Goal: Task Accomplishment & Management: Complete application form

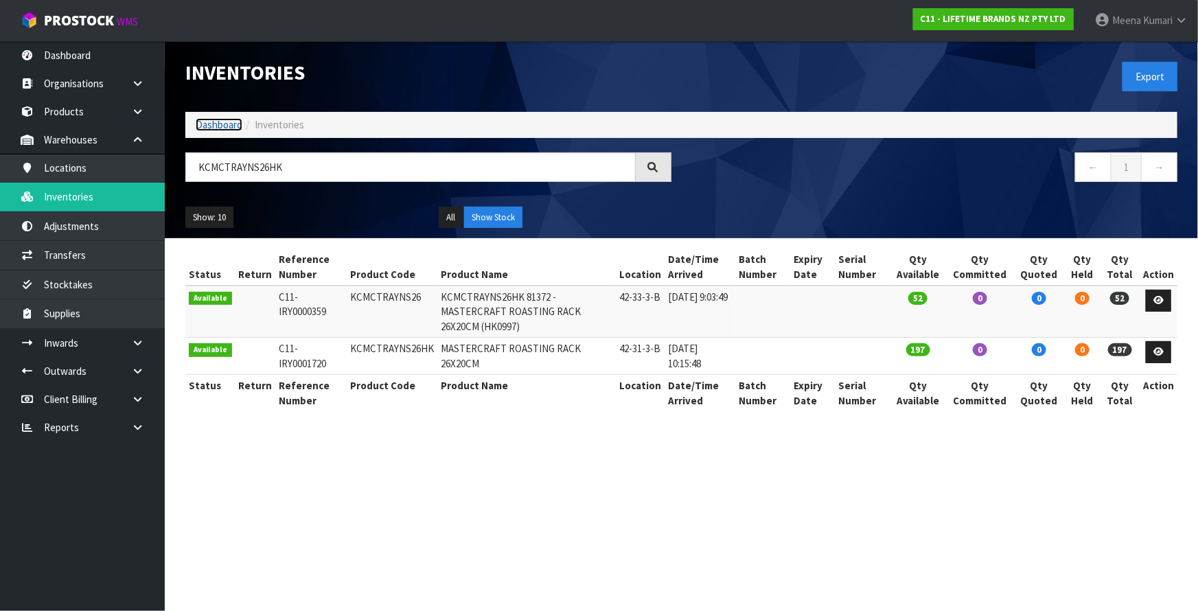
click at [234, 130] on link "Dashboard" at bounding box center [219, 124] width 47 height 13
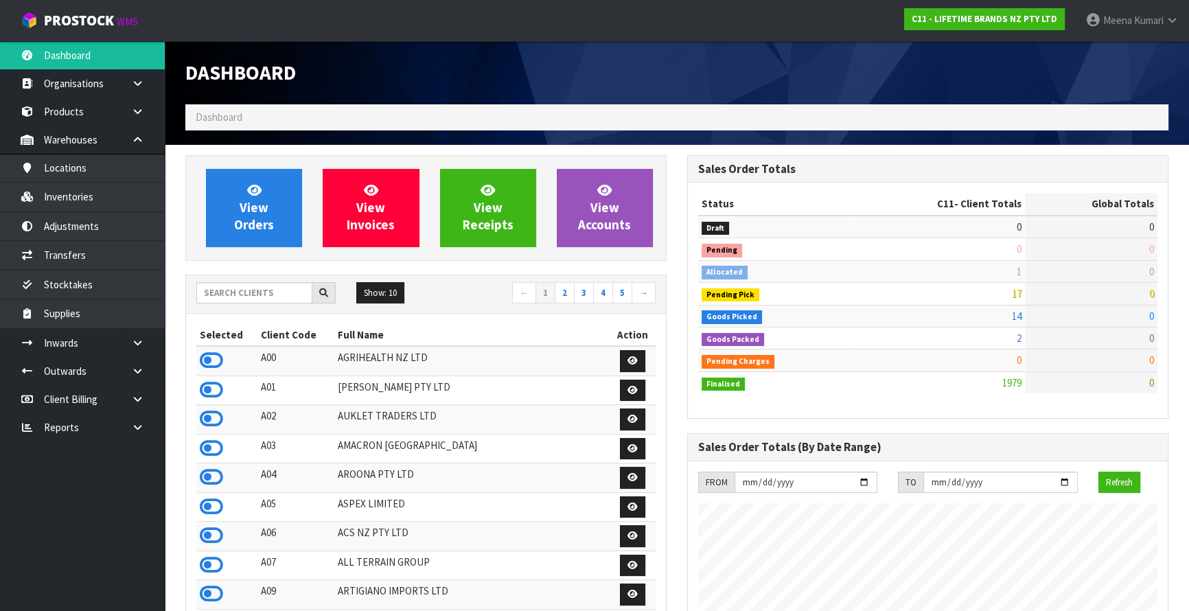
scroll to position [1038, 501]
click at [284, 285] on input "text" at bounding box center [254, 292] width 116 height 21
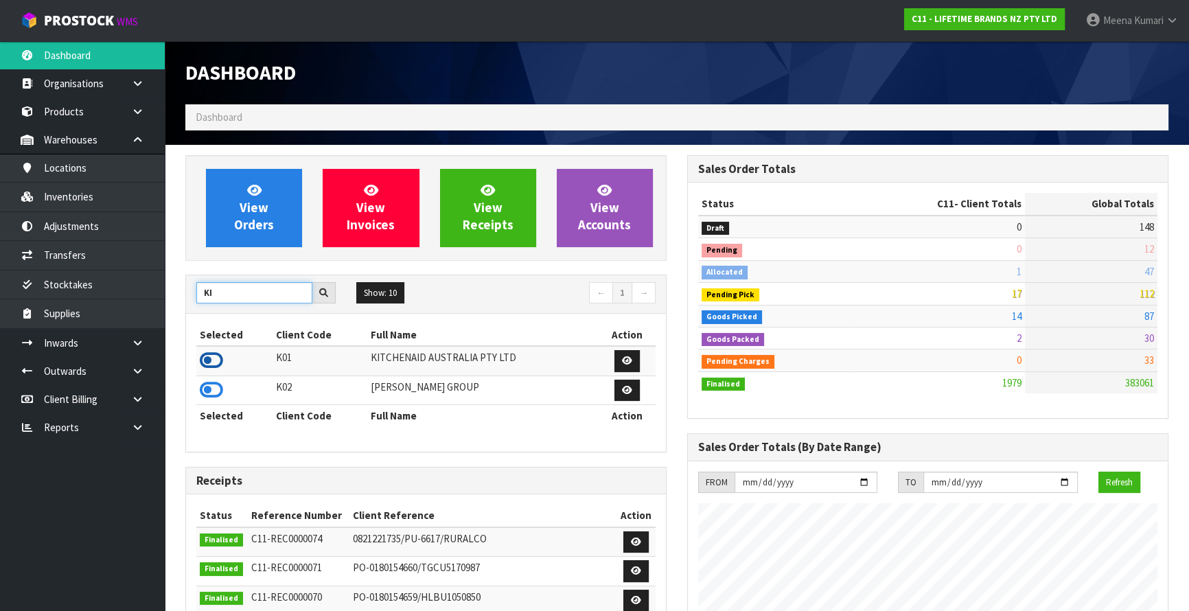
type input "KI"
click at [209, 364] on icon at bounding box center [211, 360] width 23 height 21
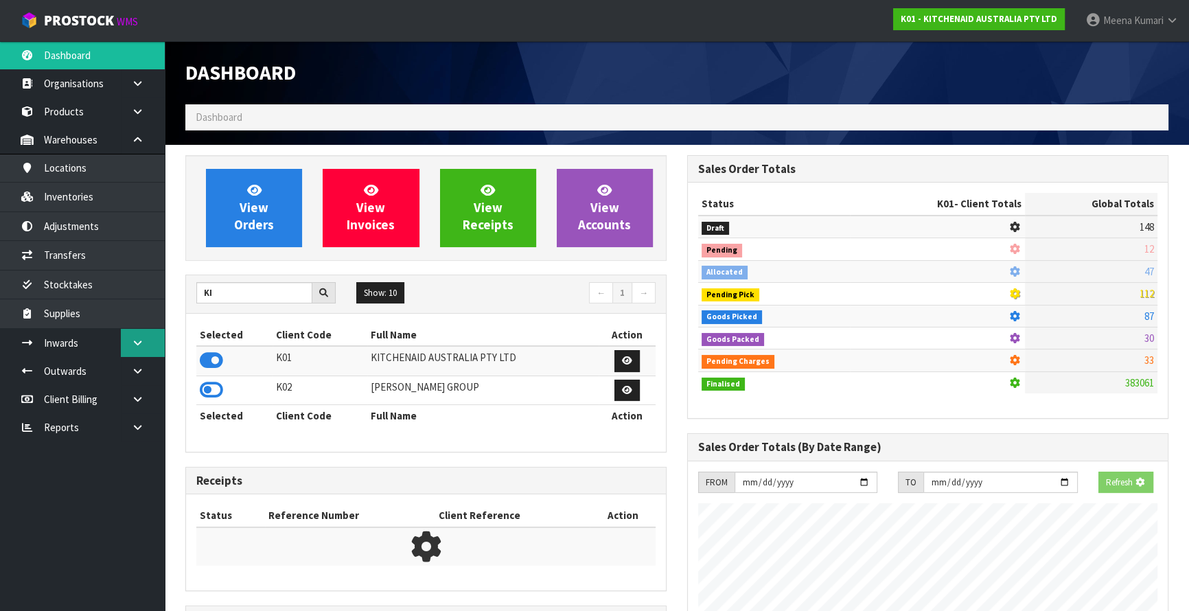
scroll to position [685843, 686196]
click at [136, 343] on icon at bounding box center [137, 343] width 13 height 10
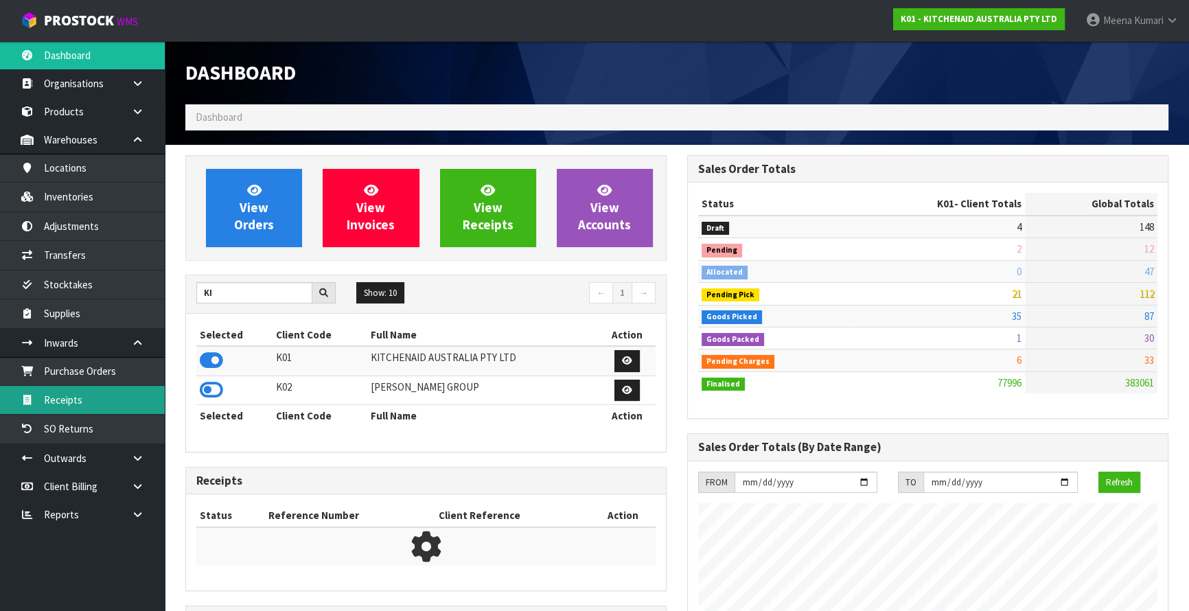
scroll to position [1038, 501]
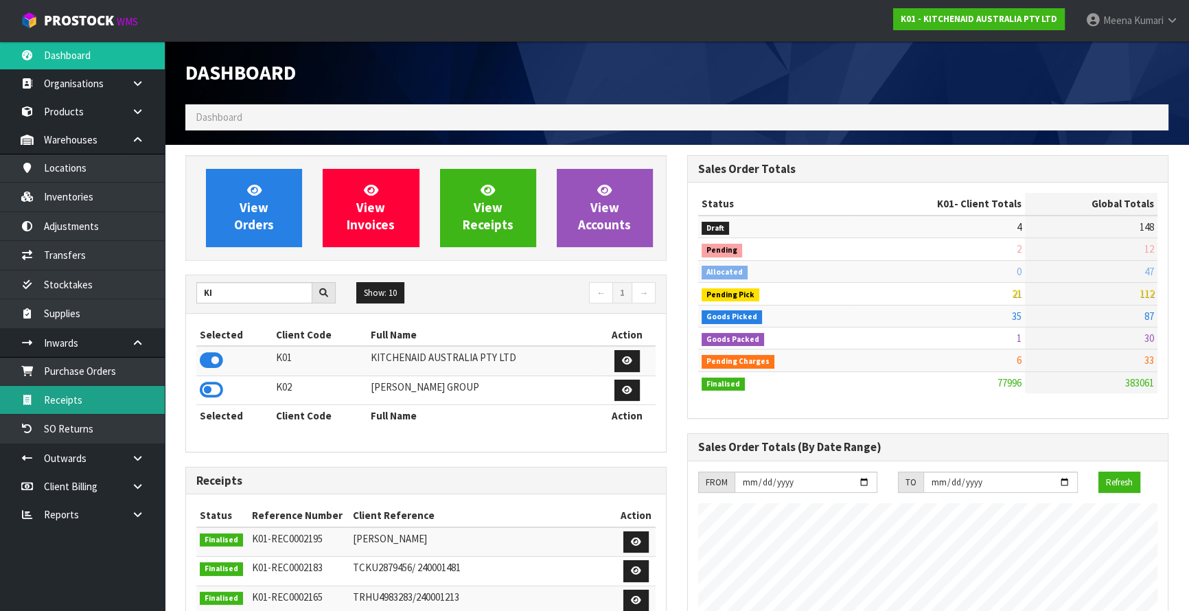
click at [128, 402] on link "Receipts" at bounding box center [82, 400] width 165 height 28
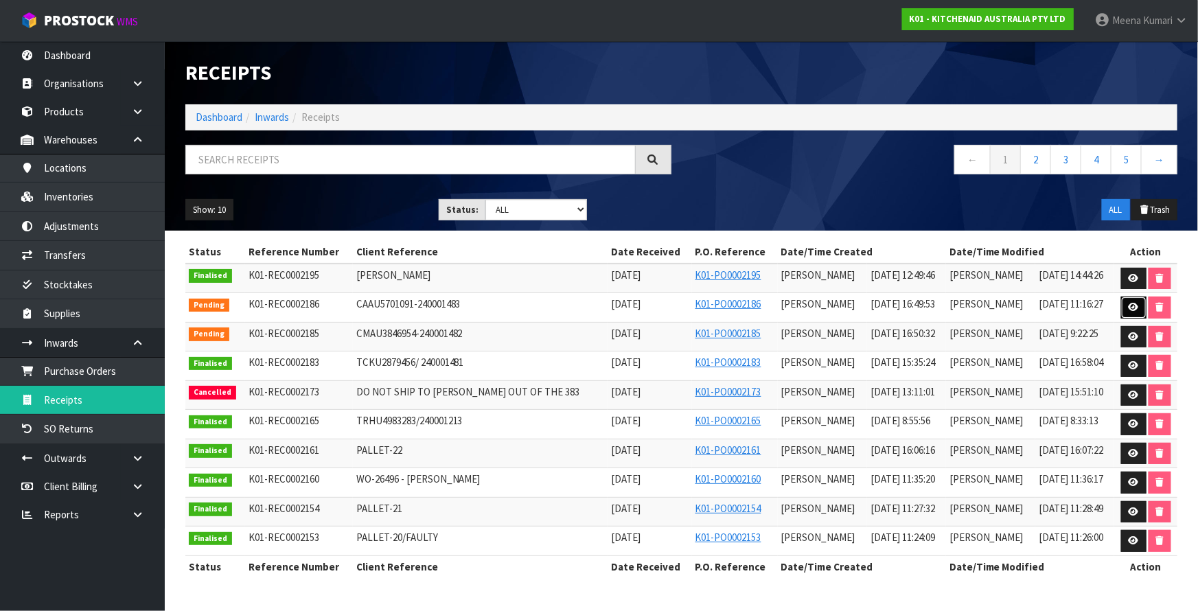
click at [1133, 305] on icon at bounding box center [1134, 307] width 10 height 9
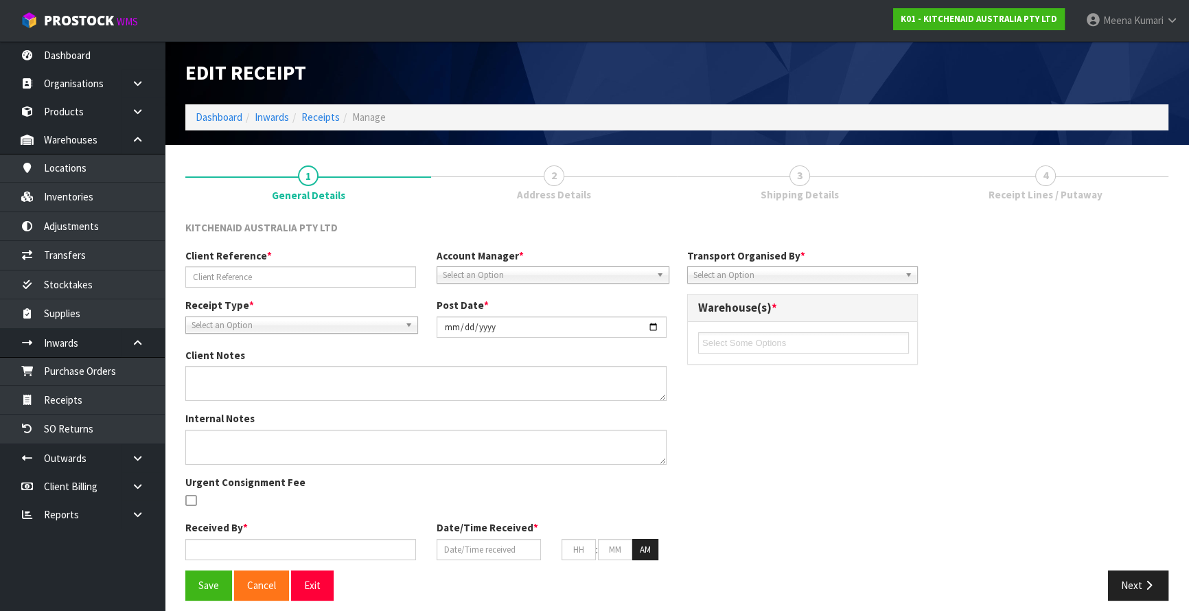
type input "CAAU5701091-240001483"
type input "[DATE]"
type input "[PERSON_NAME]"
type input "[DATE]"
type input "04"
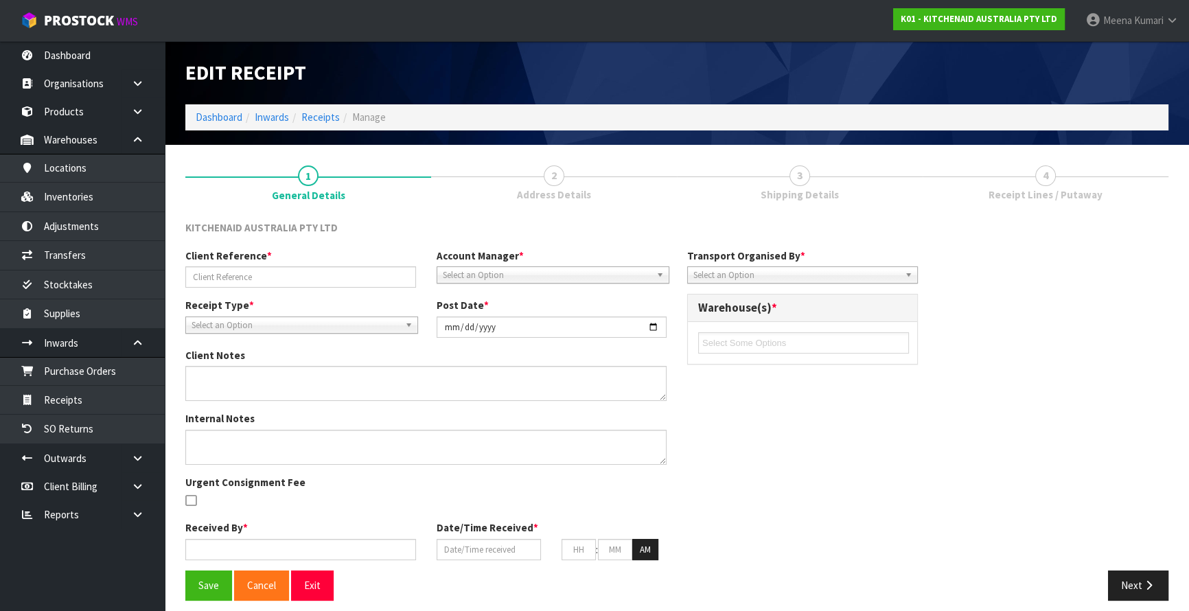
type input "49"
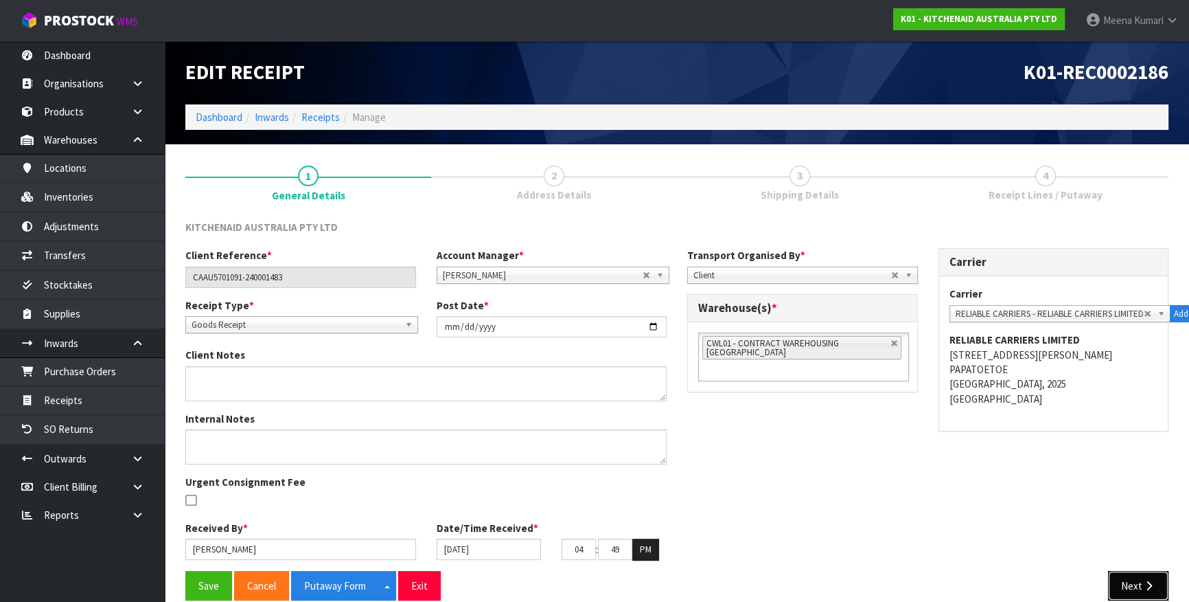
click at [1147, 586] on icon "button" at bounding box center [1149, 585] width 13 height 10
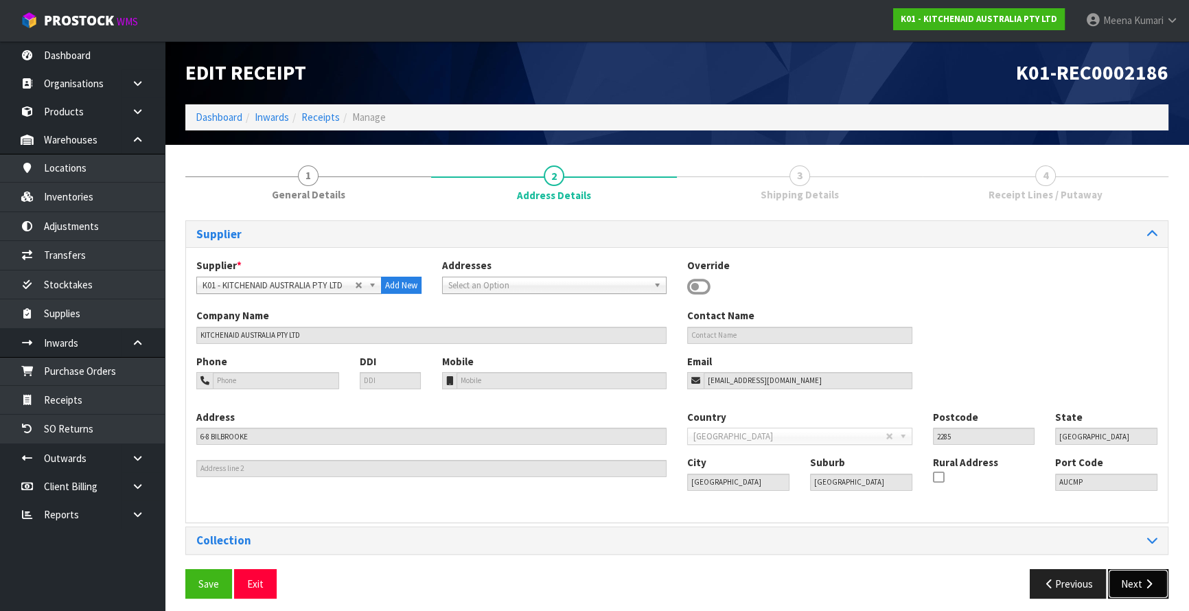
click at [1139, 582] on button "Next" at bounding box center [1138, 584] width 60 height 30
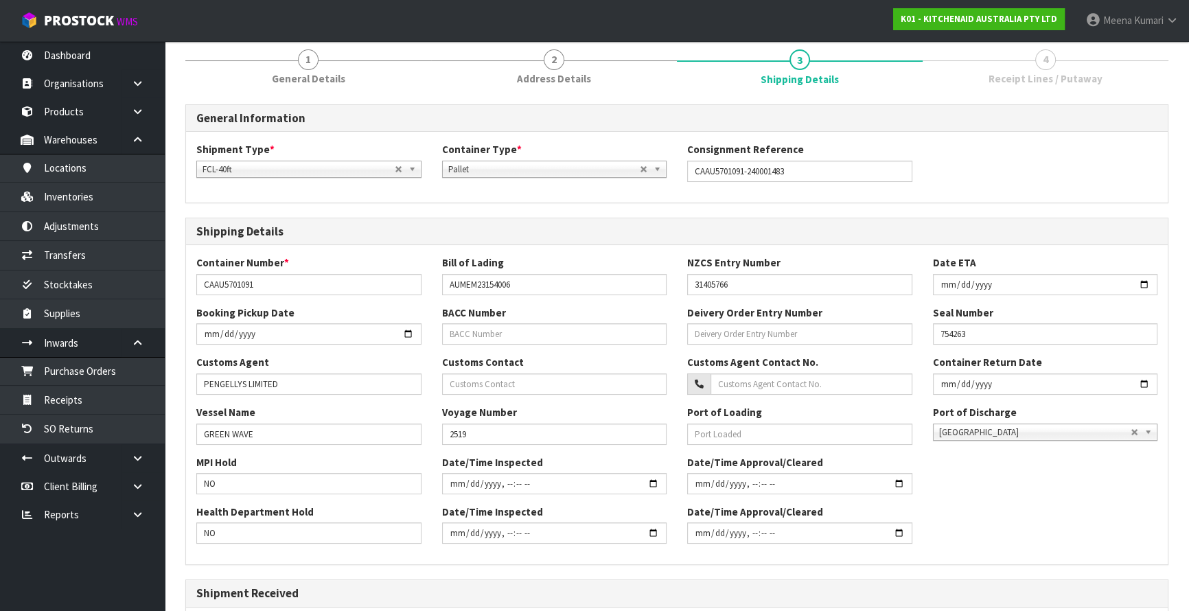
scroll to position [187, 0]
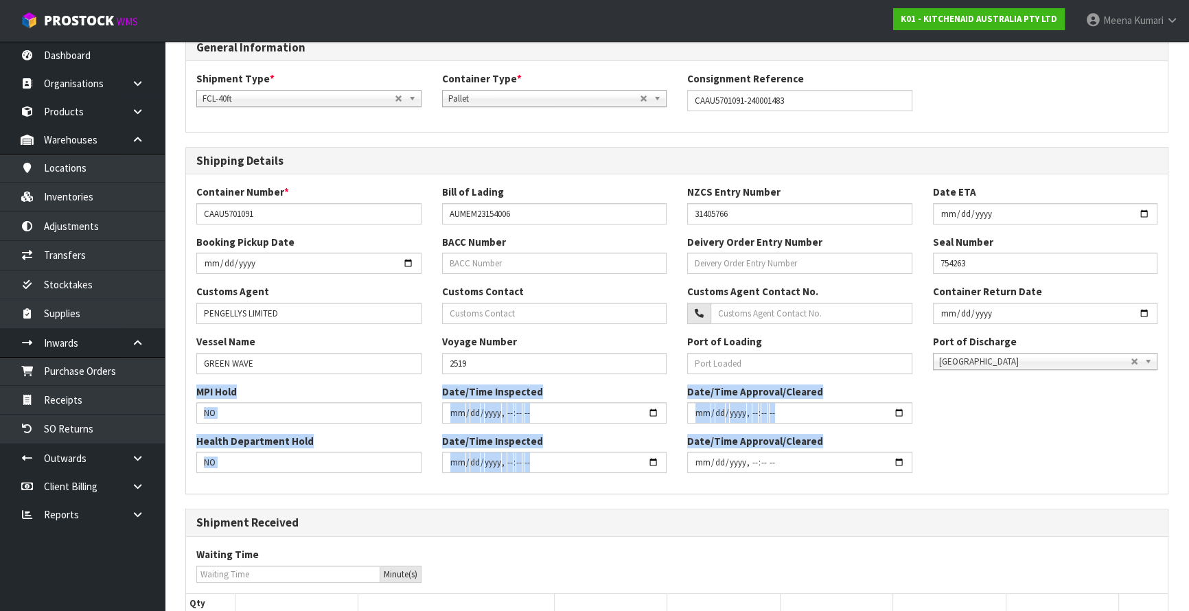
drag, startPoint x: 1186, startPoint y: 378, endPoint x: 1190, endPoint y: 442, distance: 63.3
click at [1189, 424] on html "Toggle navigation ProStock WMS K01 - KITCHENAID AUSTRALIA PTY LTD [PERSON_NAME]…" at bounding box center [594, 118] width 1189 height 611
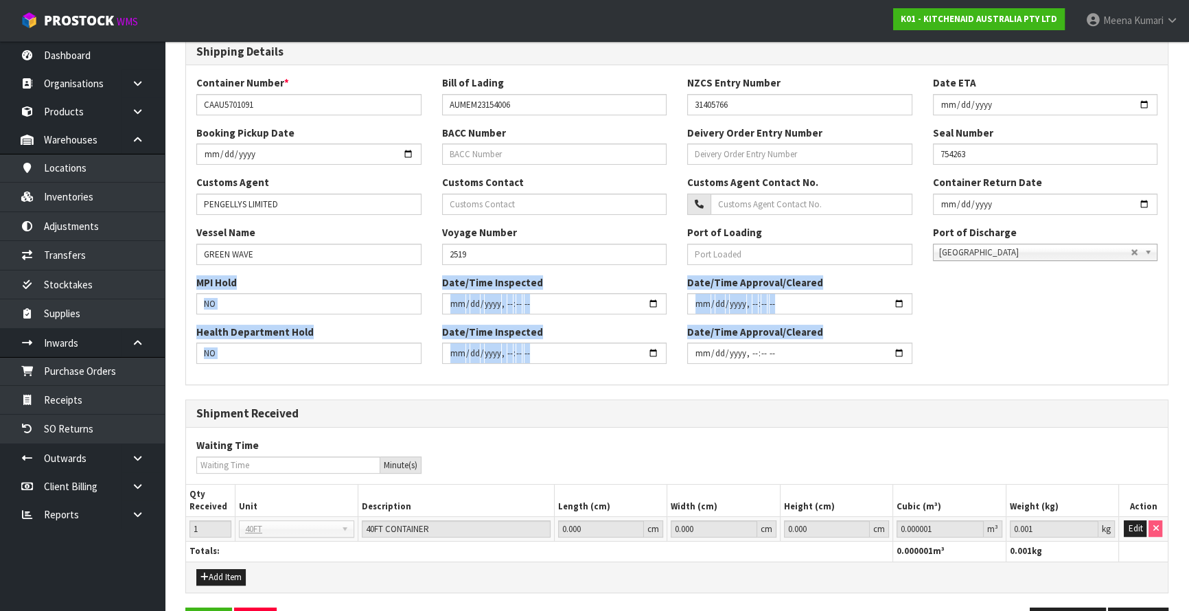
scroll to position [341, 0]
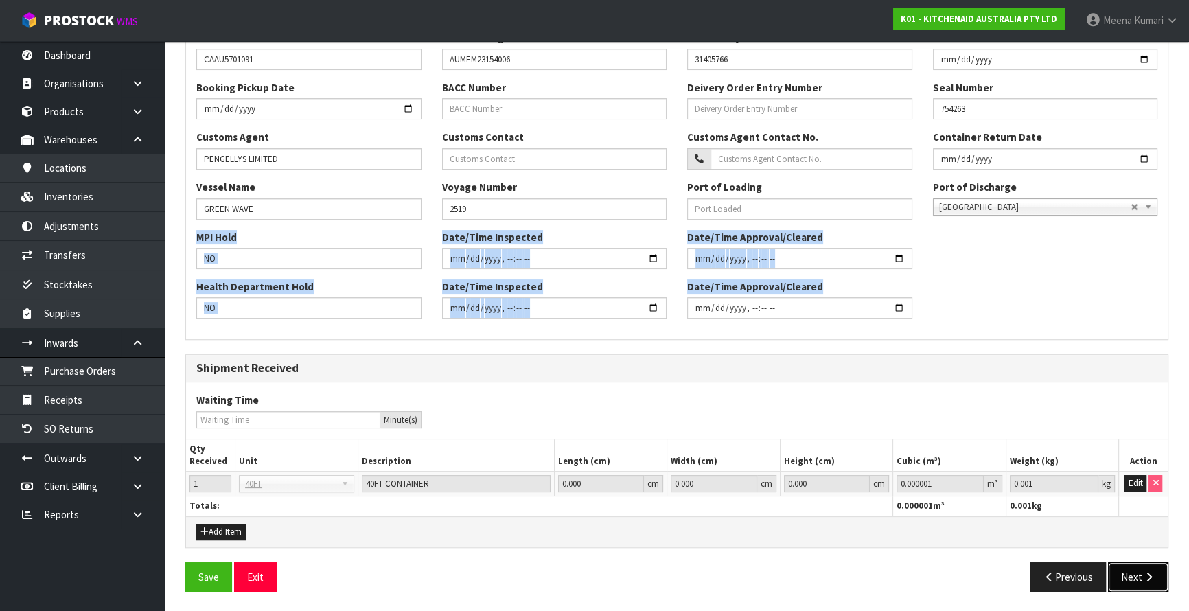
click at [1143, 575] on button "Next" at bounding box center [1138, 577] width 60 height 30
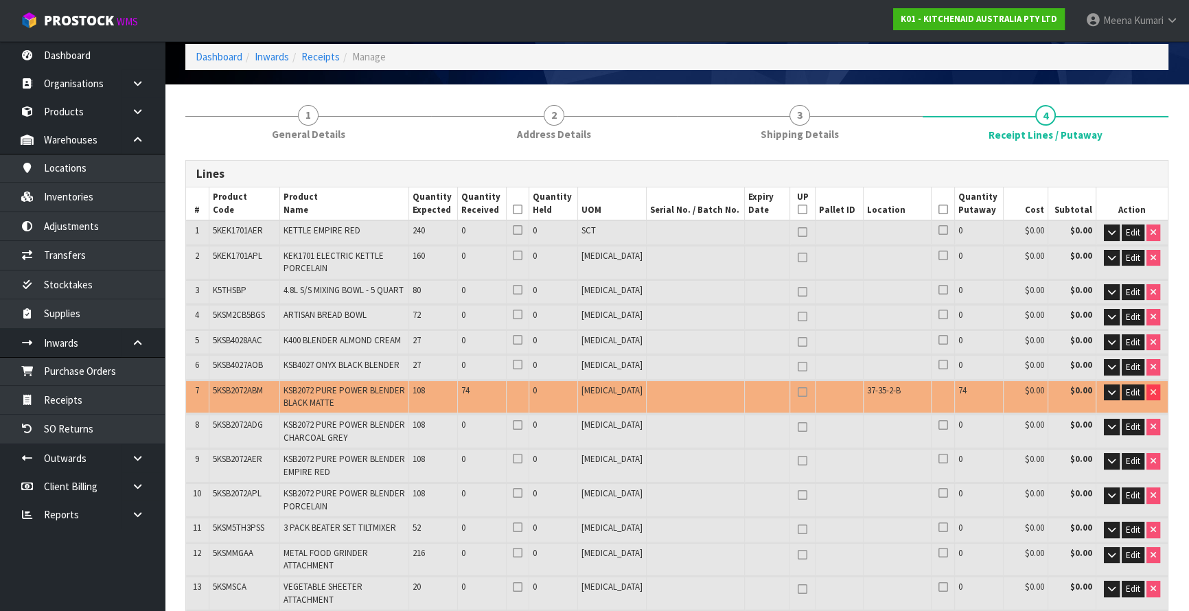
scroll to position [249, 0]
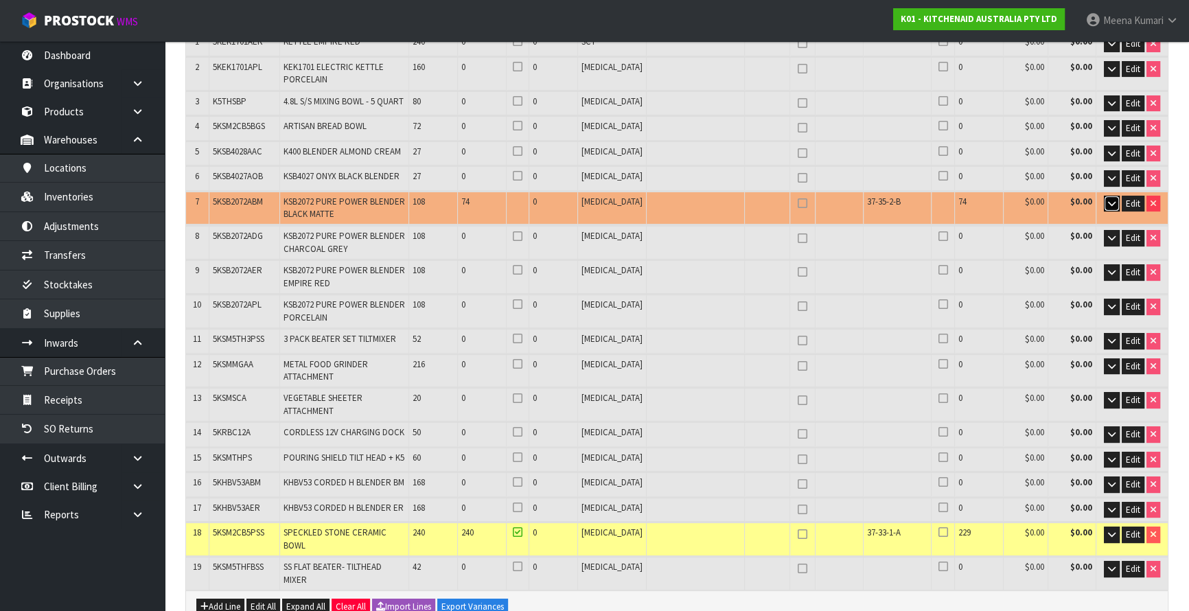
click at [1110, 199] on icon "button" at bounding box center [1112, 203] width 8 height 9
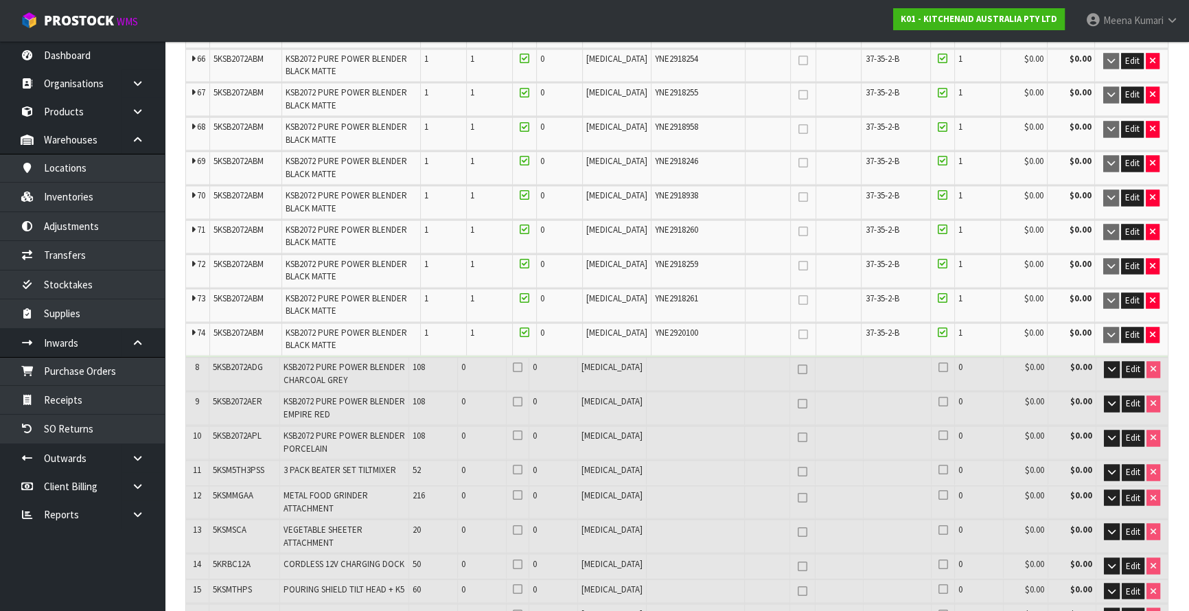
scroll to position [2747, 0]
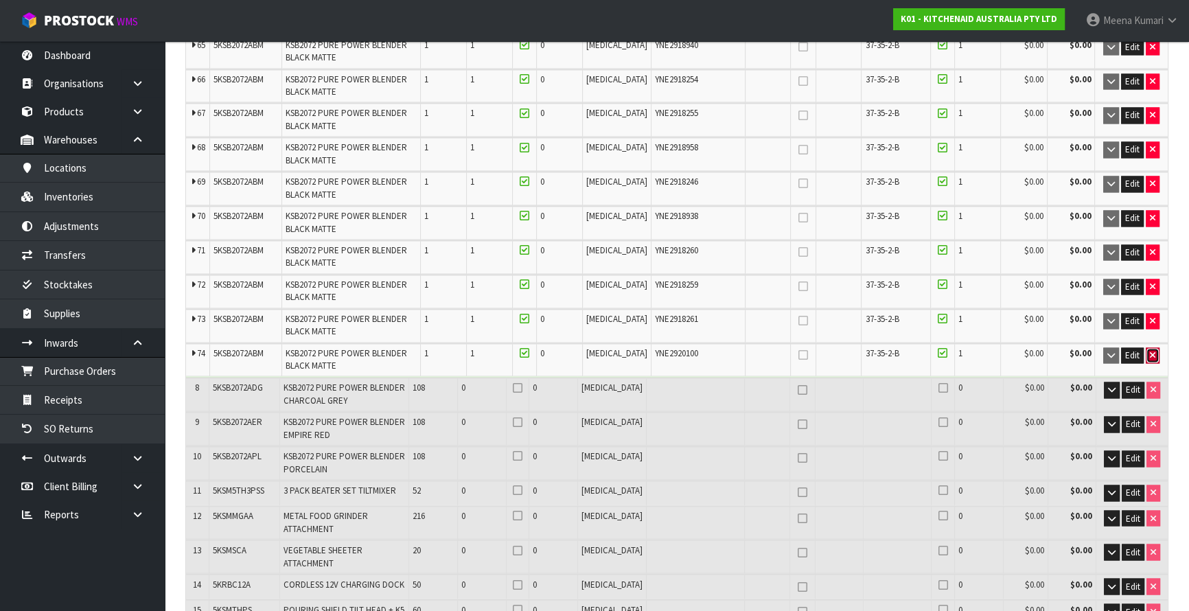
click at [1156, 347] on button "button" at bounding box center [1153, 355] width 14 height 16
type input "108"
type input "73 CTN"
type input "313"
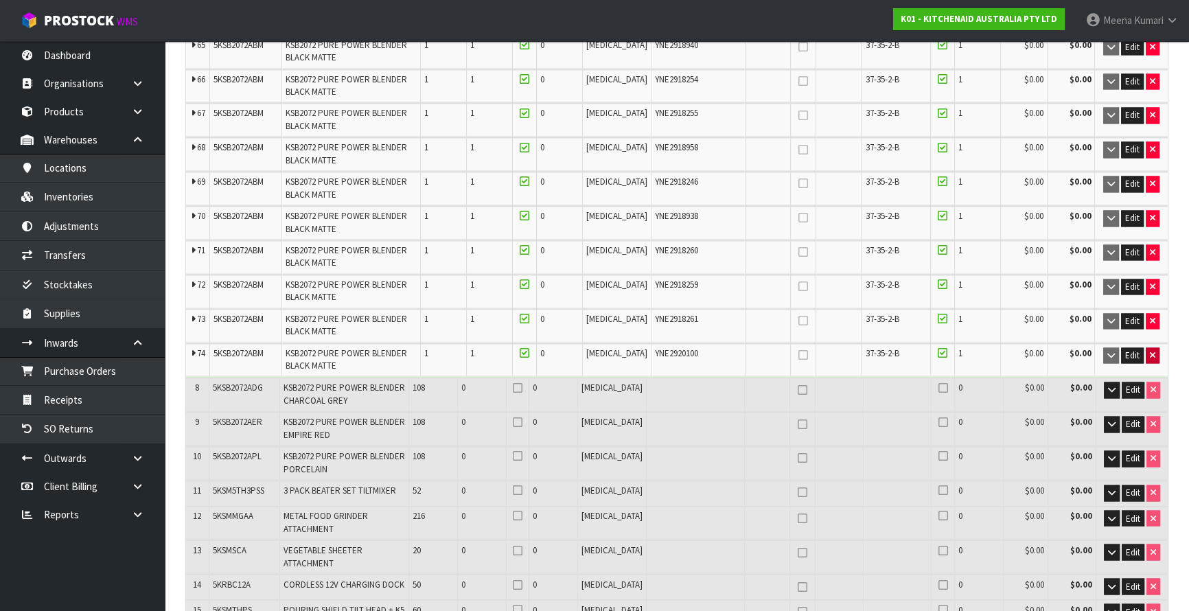
type input "302"
type input "8.408768"
type input "1027.6"
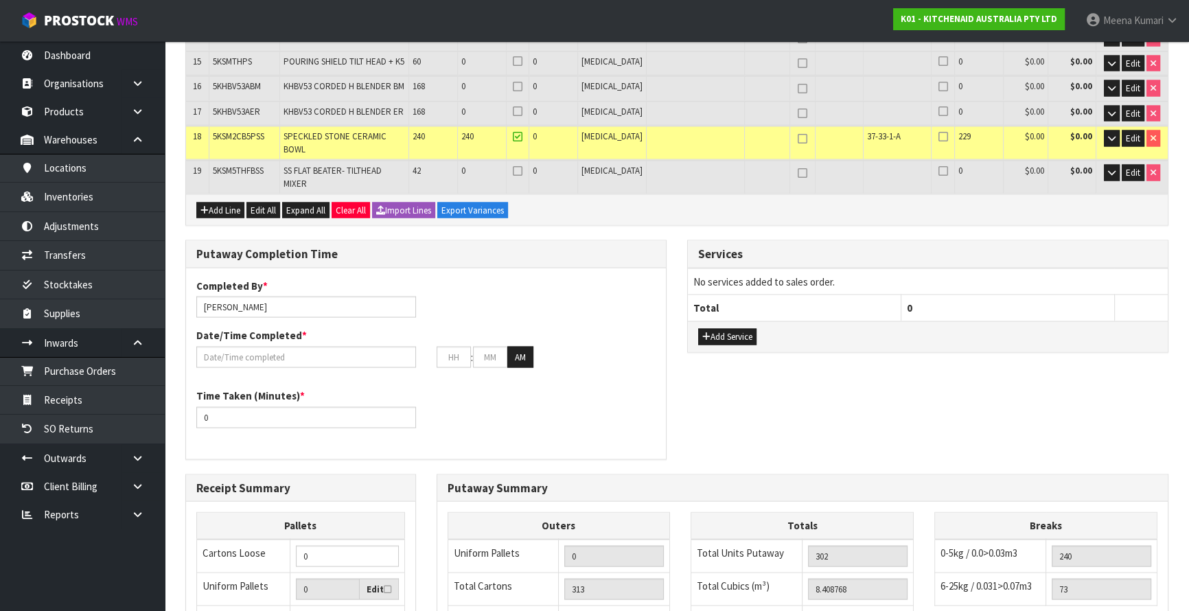
scroll to position [3458, 0]
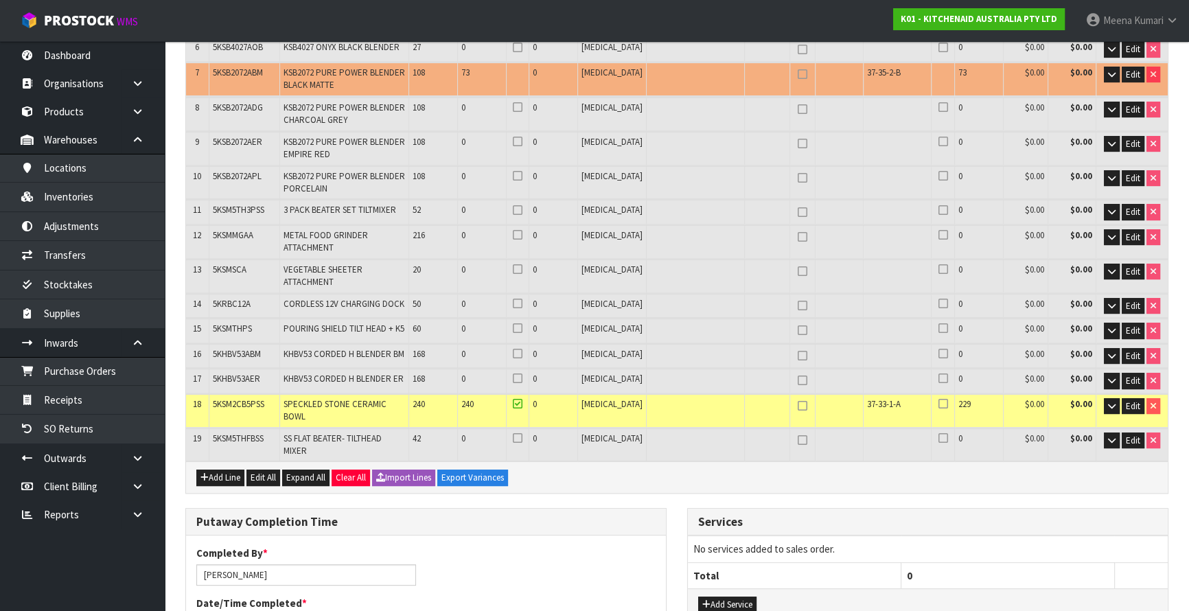
scroll to position [437, 0]
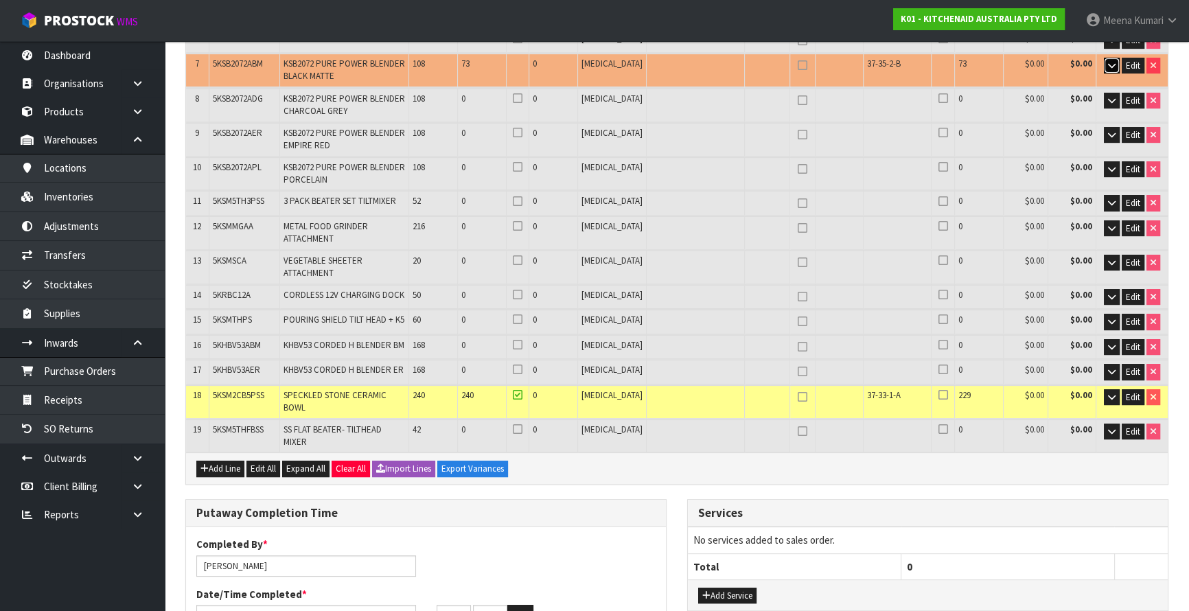
click at [1110, 62] on icon "button" at bounding box center [1112, 65] width 8 height 9
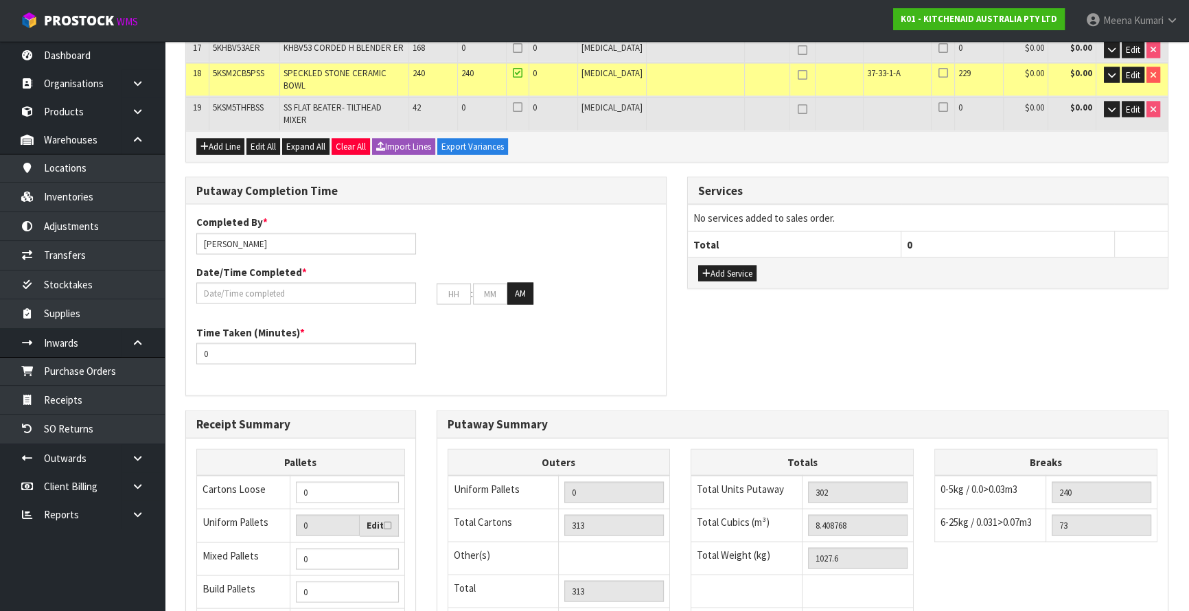
scroll to position [3508, 0]
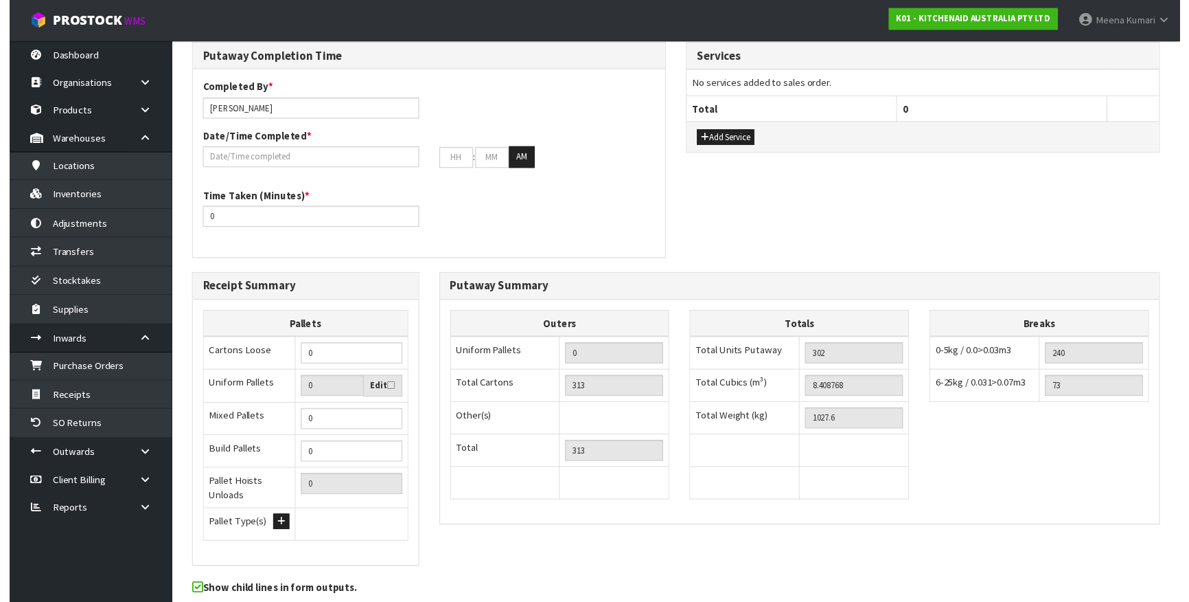
scroll to position [0, 0]
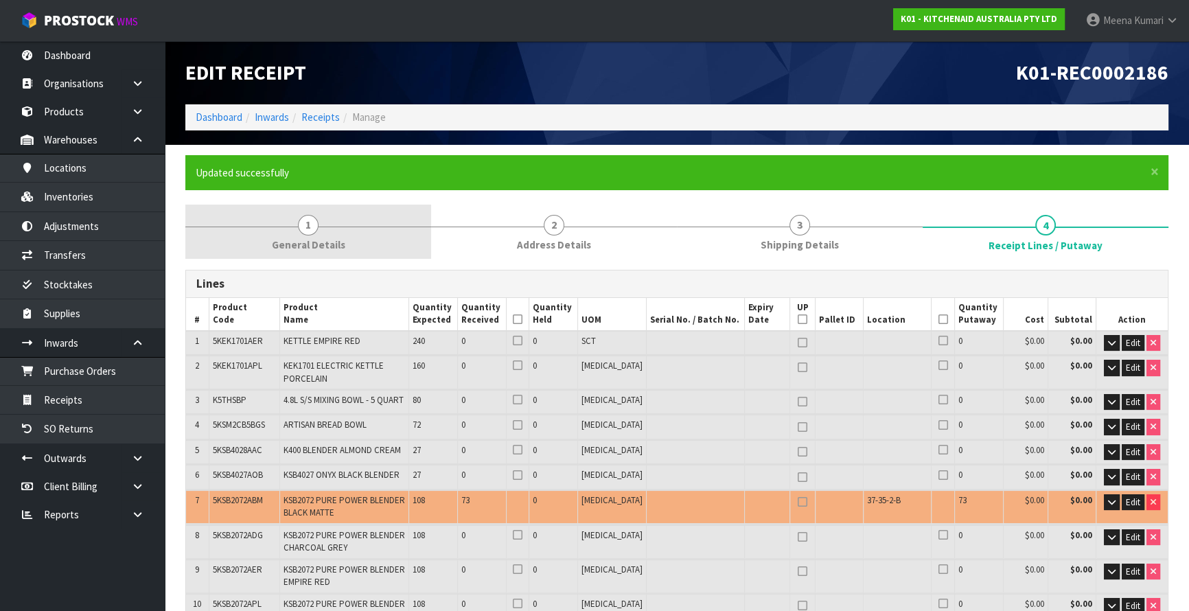
click at [350, 207] on link "1 General Details" at bounding box center [308, 232] width 246 height 54
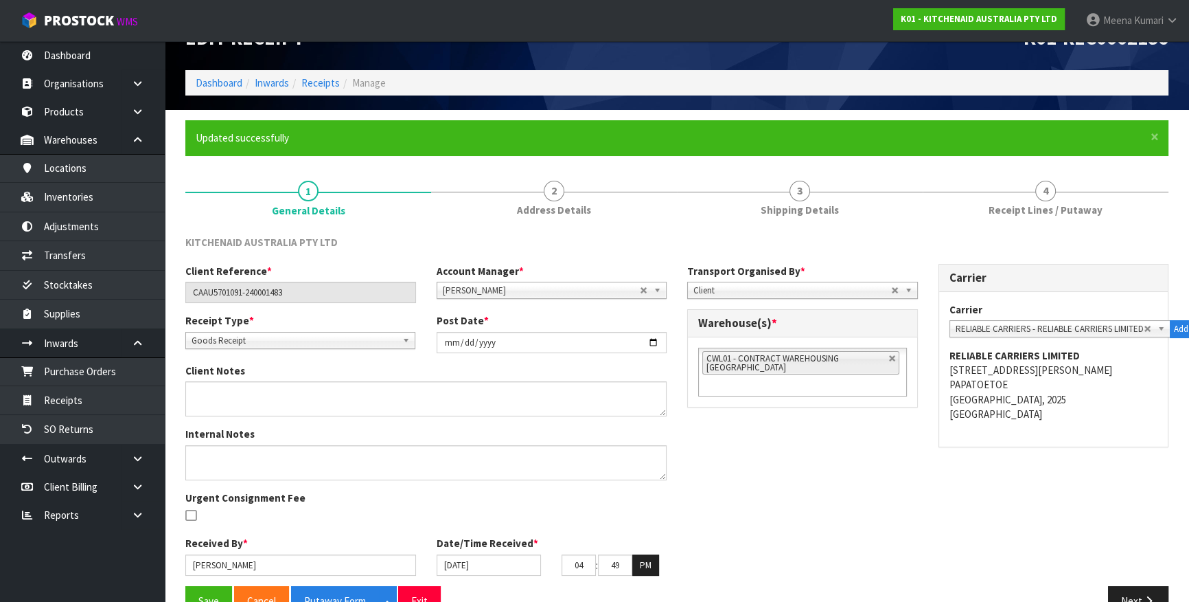
scroll to position [69, 0]
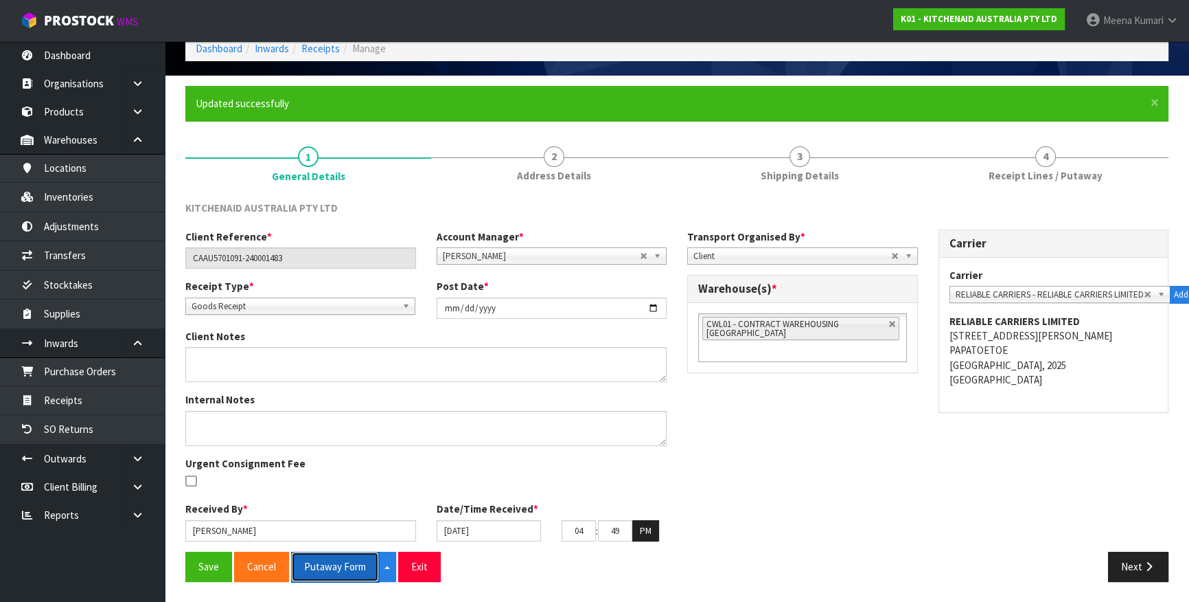
click at [354, 562] on button "Putaway Form" at bounding box center [335, 566] width 88 height 30
